Goal: Transaction & Acquisition: Purchase product/service

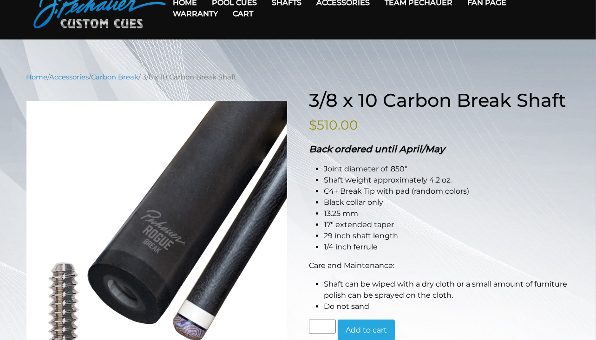
scroll to position [47, 0]
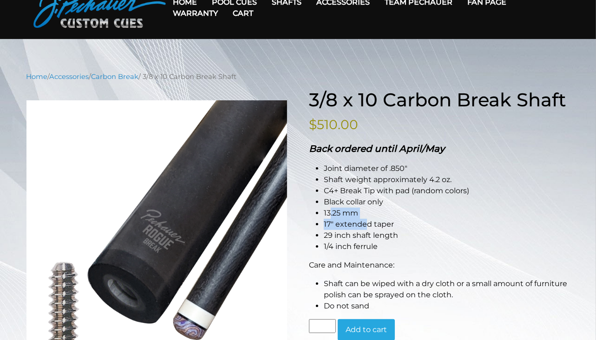
drag, startPoint x: 367, startPoint y: 219, endPoint x: 331, endPoint y: 214, distance: 36.7
click at [331, 214] on ul "Joint diameter of .850″ Shaft weight approximately 4.2 oz. C4+ Break Tip with p…" at bounding box center [439, 207] width 261 height 89
click at [384, 221] on li "17″ extended taper" at bounding box center [447, 224] width 246 height 11
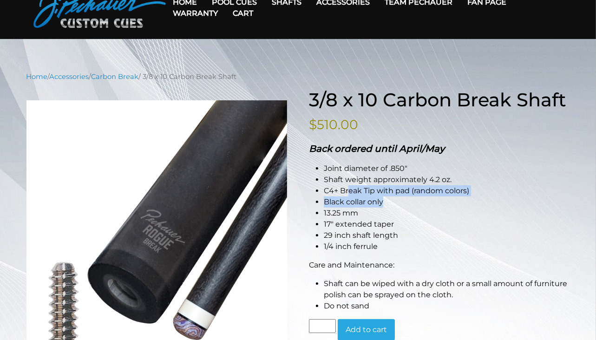
drag, startPoint x: 348, startPoint y: 194, endPoint x: 418, endPoint y: 198, distance: 70.3
click at [403, 198] on ul "Joint diameter of .850″ Shaft weight approximately 4.2 oz. C4+ Break Tip with p…" at bounding box center [439, 207] width 261 height 89
click at [418, 198] on li "Black collar only" at bounding box center [447, 202] width 246 height 11
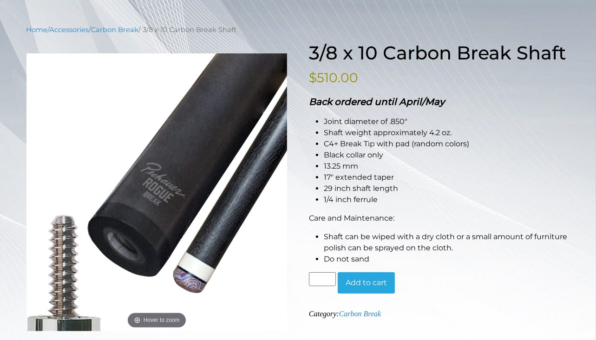
scroll to position [94, 0]
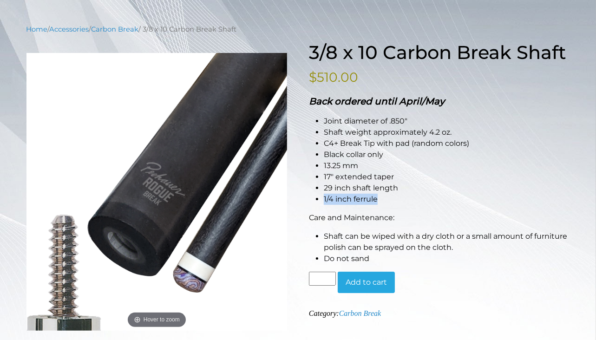
drag, startPoint x: 384, startPoint y: 200, endPoint x: 324, endPoint y: 204, distance: 60.0
click at [324, 204] on li "1/4 inch ferrule" at bounding box center [447, 199] width 246 height 11
click at [420, 194] on li "1/4 inch ferrule" at bounding box center [447, 199] width 246 height 11
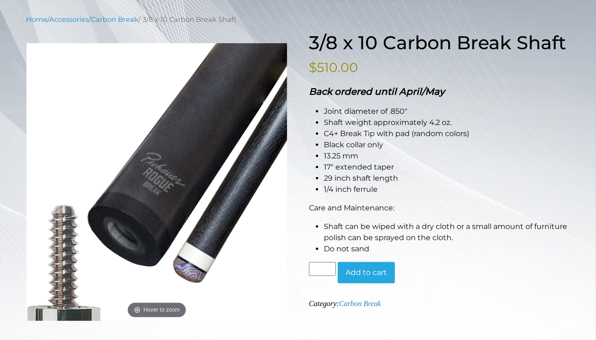
scroll to position [98, 0]
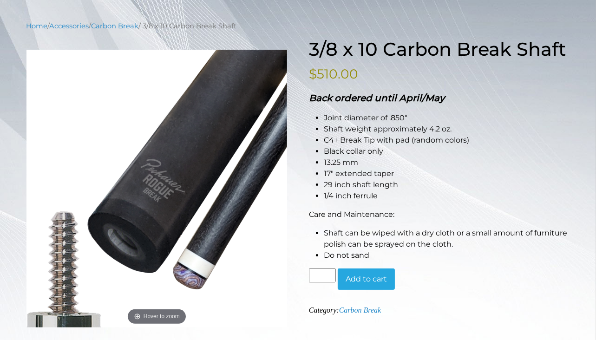
drag, startPoint x: 418, startPoint y: 133, endPoint x: 455, endPoint y: 136, distance: 37.3
click at [455, 136] on ul "Joint diameter of .850″ Shaft weight approximately 4.2 oz. C4+ Break Tip with p…" at bounding box center [439, 156] width 261 height 89
click at [440, 159] on li "13.25 mm" at bounding box center [447, 162] width 246 height 11
